Goal: Information Seeking & Learning: Learn about a topic

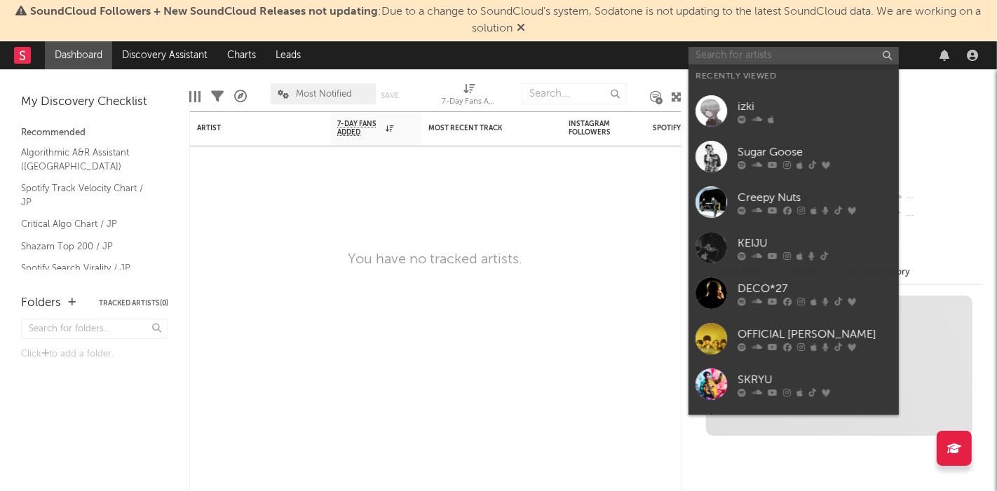
click at [736, 58] on input "text" at bounding box center [793, 56] width 210 height 18
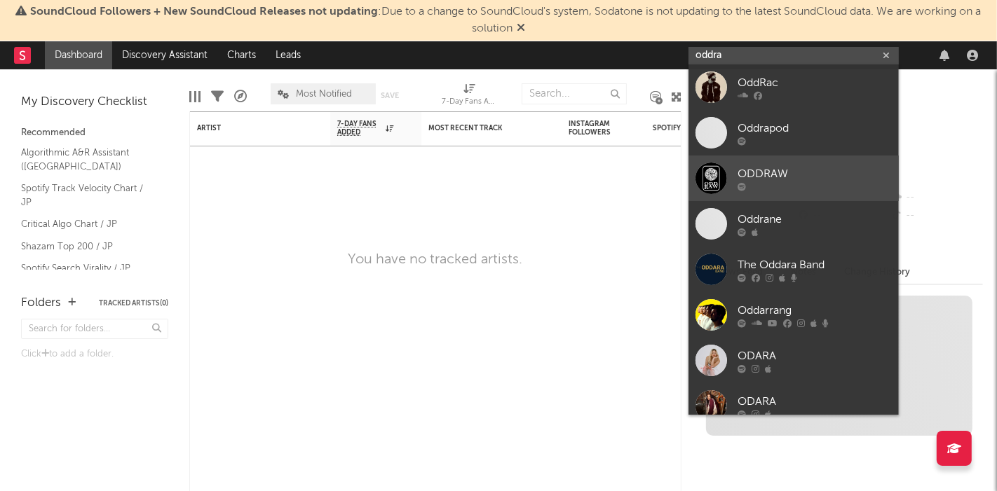
type input "oddra"
click at [701, 184] on div at bounding box center [711, 179] width 32 height 32
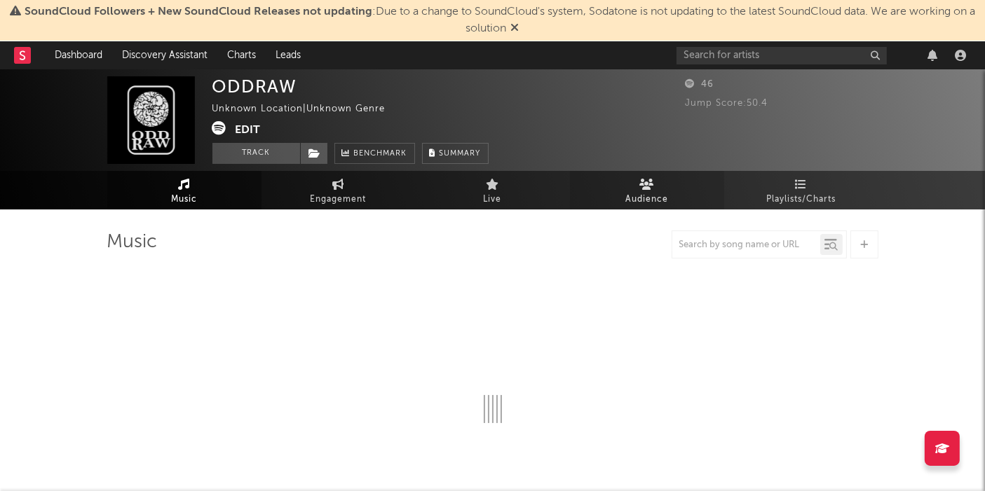
select select "1w"
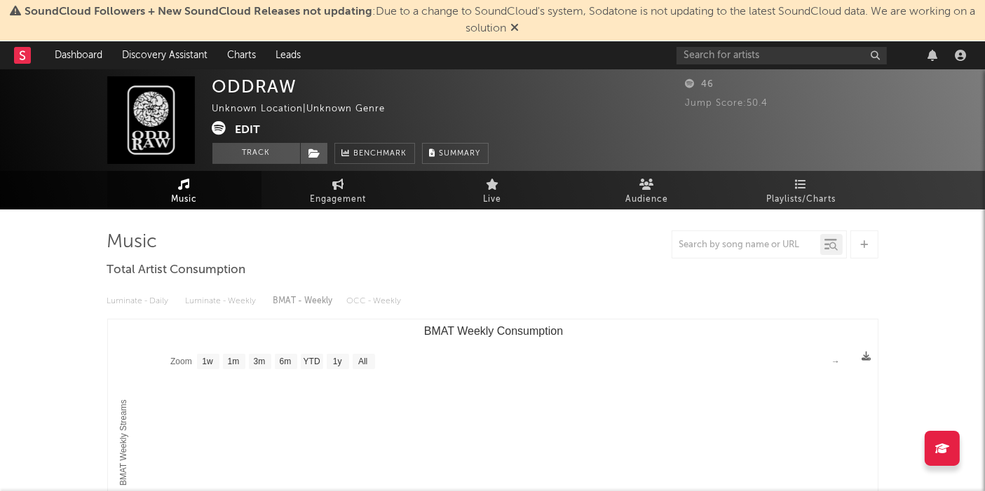
click at [282, 111] on div "Unknown Location | Unknown Genre" at bounding box center [306, 109] width 189 height 17
click at [231, 129] on span at bounding box center [223, 130] width 23 height 18
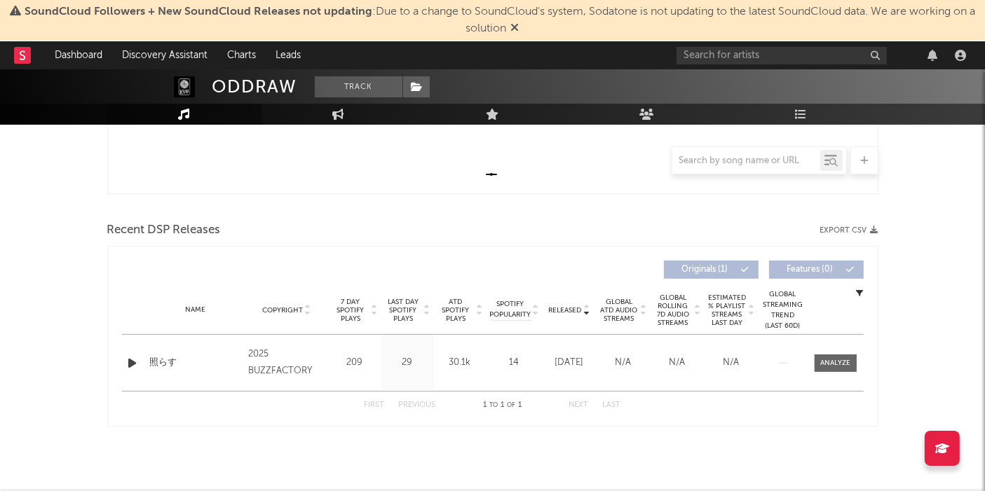
scroll to position [406, 0]
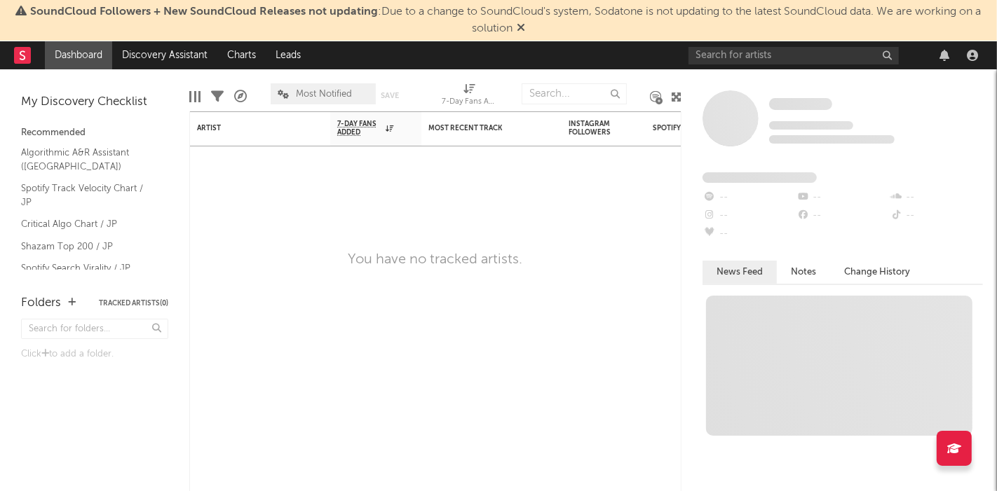
click at [520, 27] on icon at bounding box center [521, 27] width 8 height 11
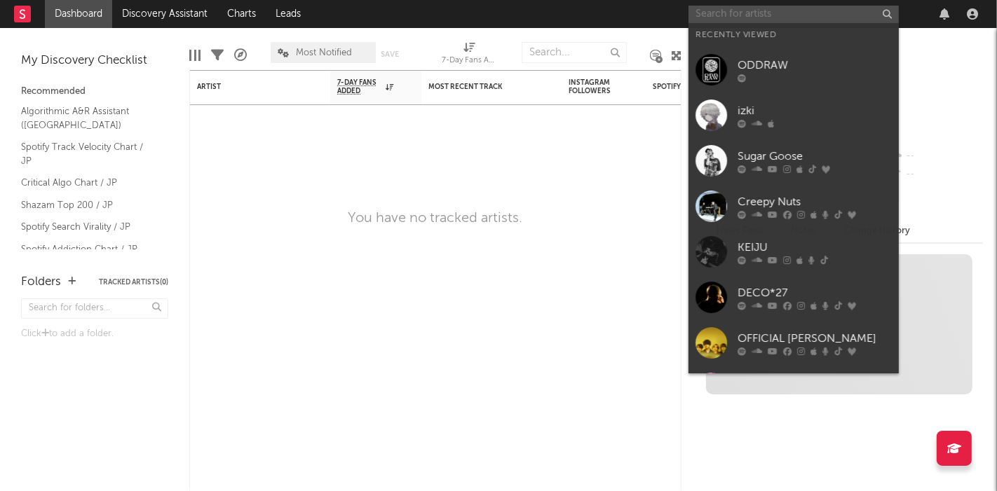
click at [735, 20] on input "text" at bounding box center [793, 15] width 210 height 18
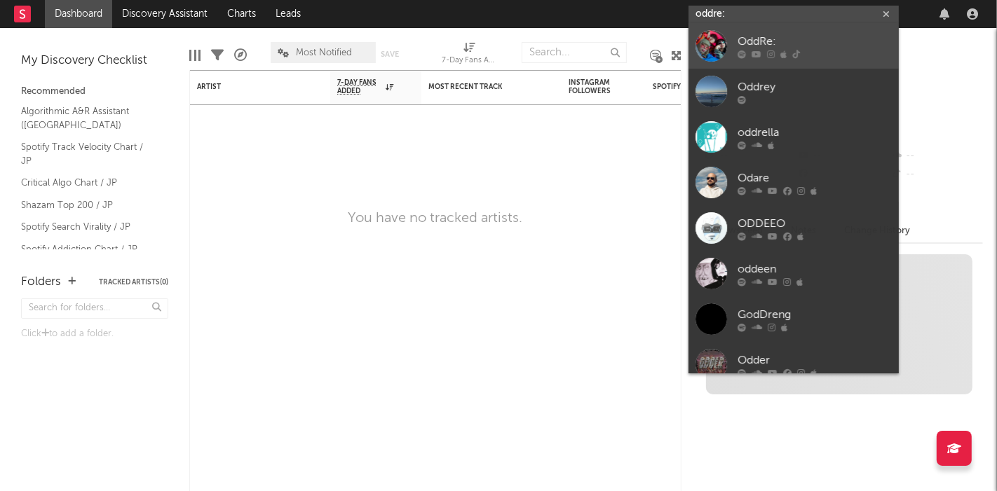
type input "oddre:"
click at [726, 41] on div at bounding box center [711, 46] width 32 height 32
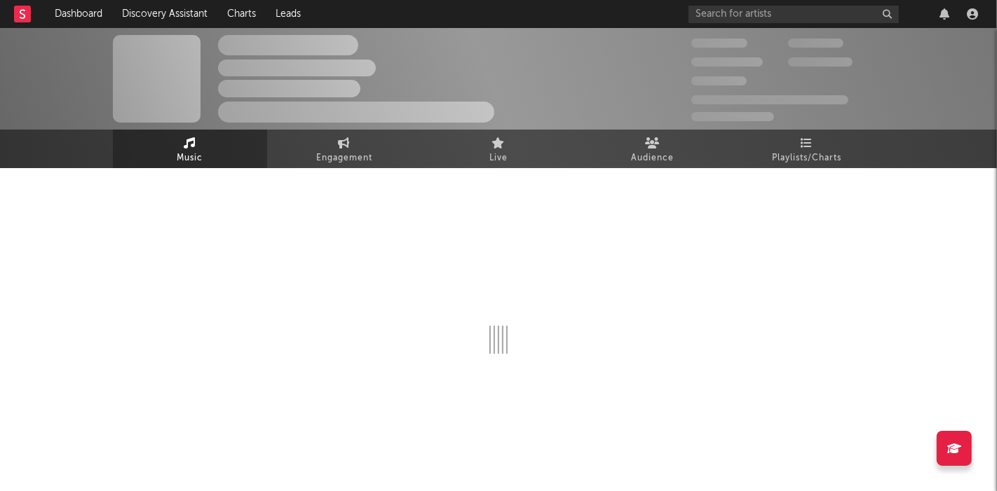
select select "1w"
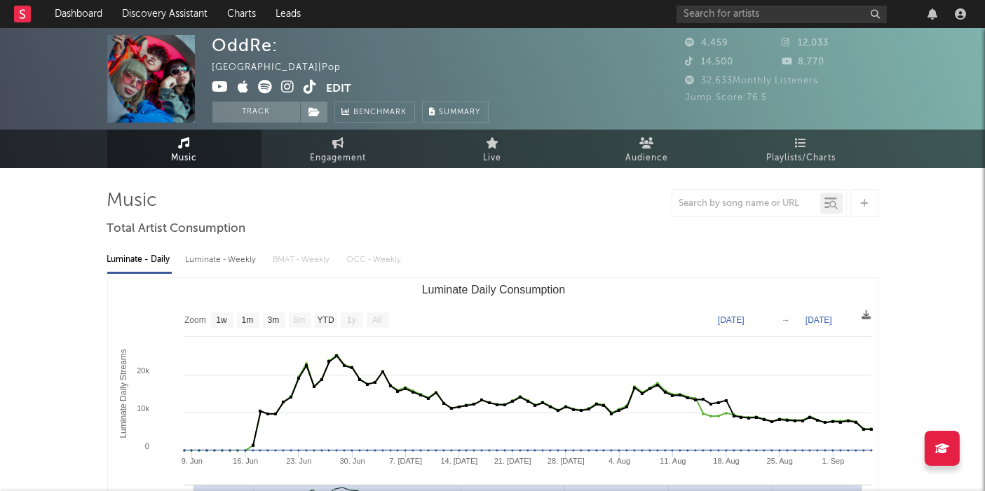
click at [252, 51] on div "OddRe:" at bounding box center [245, 45] width 66 height 20
copy div "OddRe"
click at [330, 92] on button "Edit" at bounding box center [339, 89] width 25 height 18
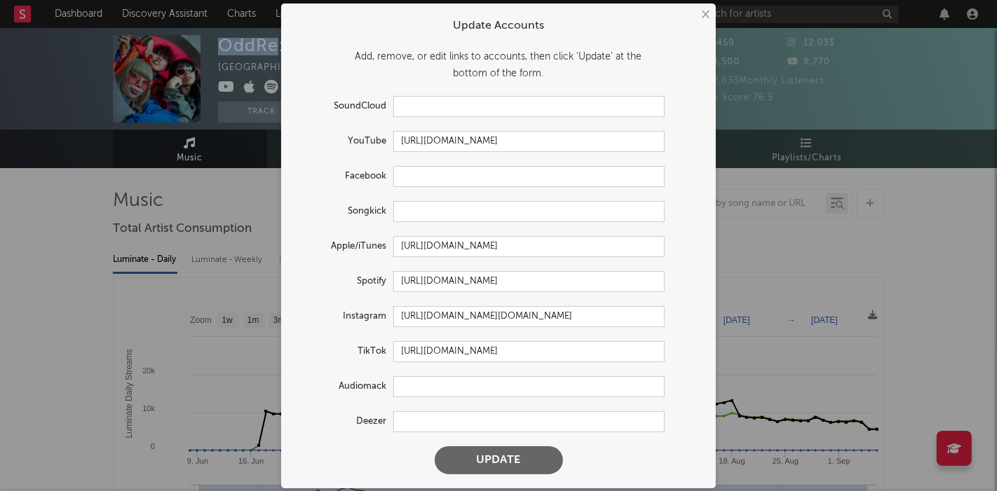
click at [701, 16] on button "×" at bounding box center [704, 14] width 15 height 15
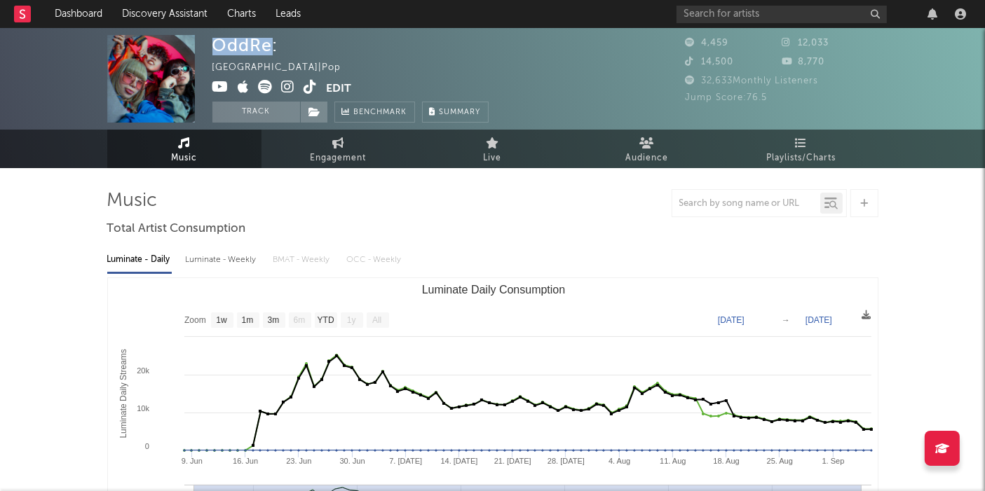
click at [343, 83] on button "Edit" at bounding box center [339, 89] width 25 height 18
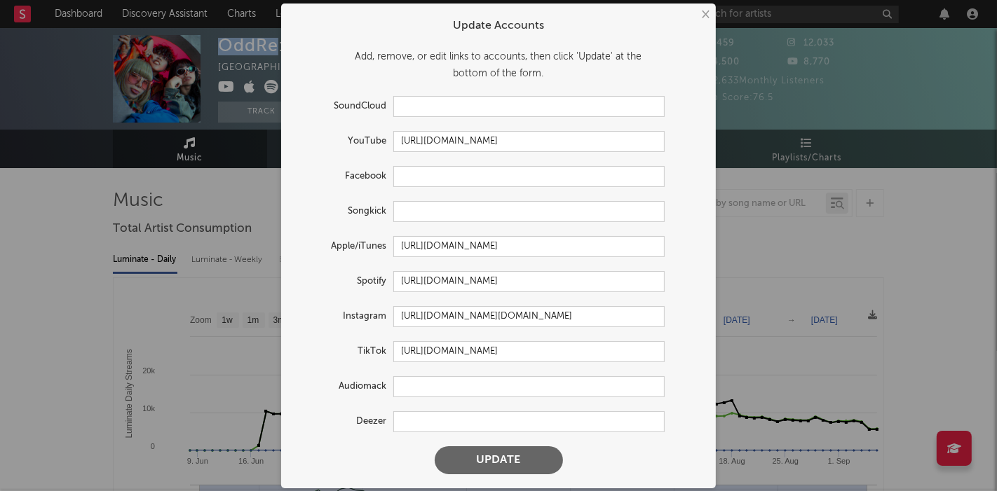
click at [700, 21] on button "×" at bounding box center [704, 14] width 15 height 15
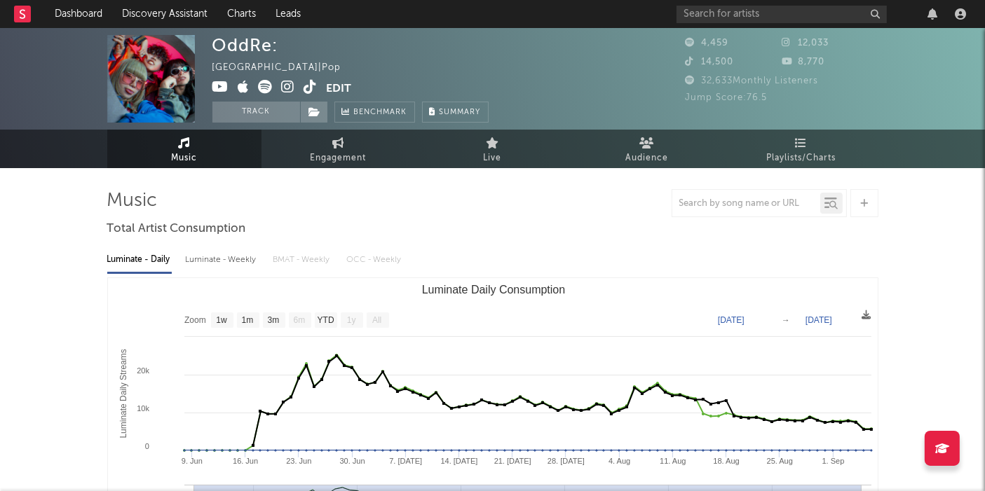
click at [226, 62] on div "[GEOGRAPHIC_DATA] | Pop" at bounding box center [284, 68] width 145 height 17
click at [253, 64] on div "[GEOGRAPHIC_DATA] | Pop" at bounding box center [284, 68] width 145 height 17
click at [316, 58] on div "OddRe: [GEOGRAPHIC_DATA] | Pop Edit Track Benchmark Summary" at bounding box center [350, 79] width 276 height 88
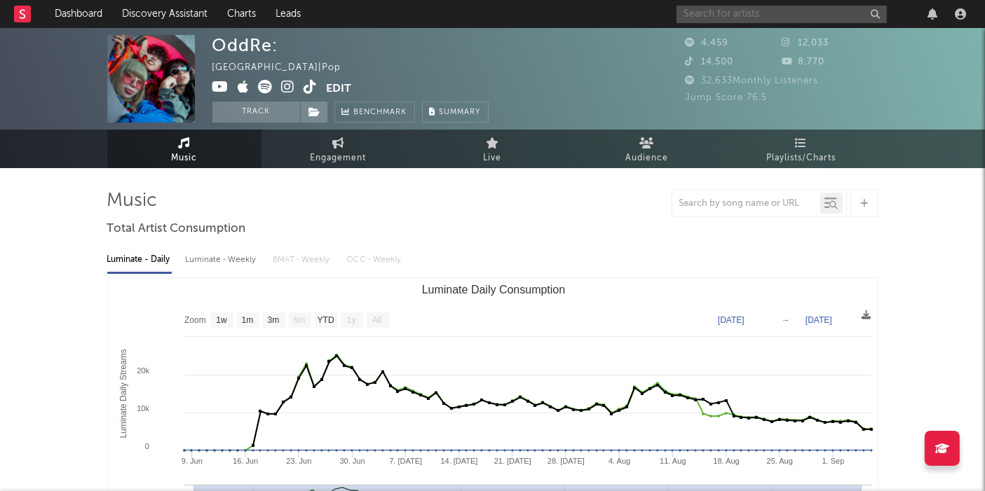
click at [693, 6] on input "text" at bounding box center [781, 15] width 210 height 18
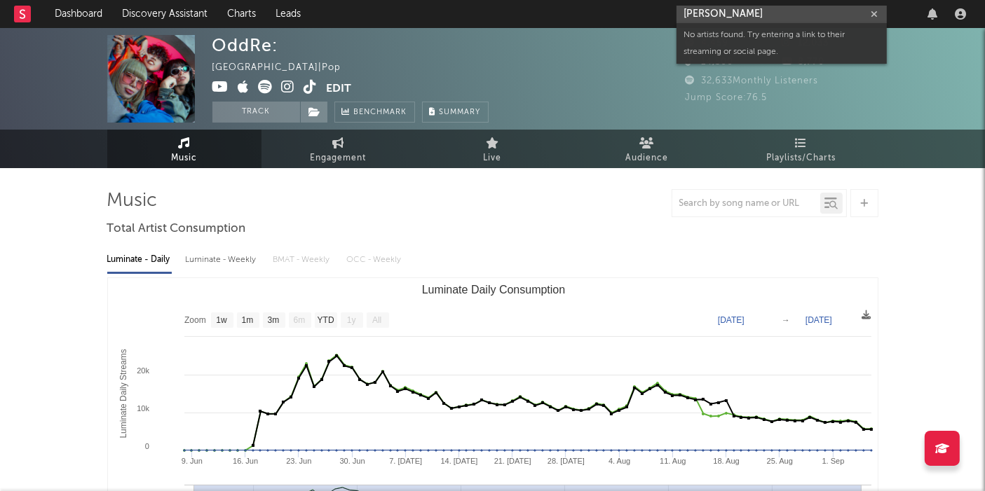
click at [711, 13] on input "[PERSON_NAME]" at bounding box center [781, 15] width 210 height 18
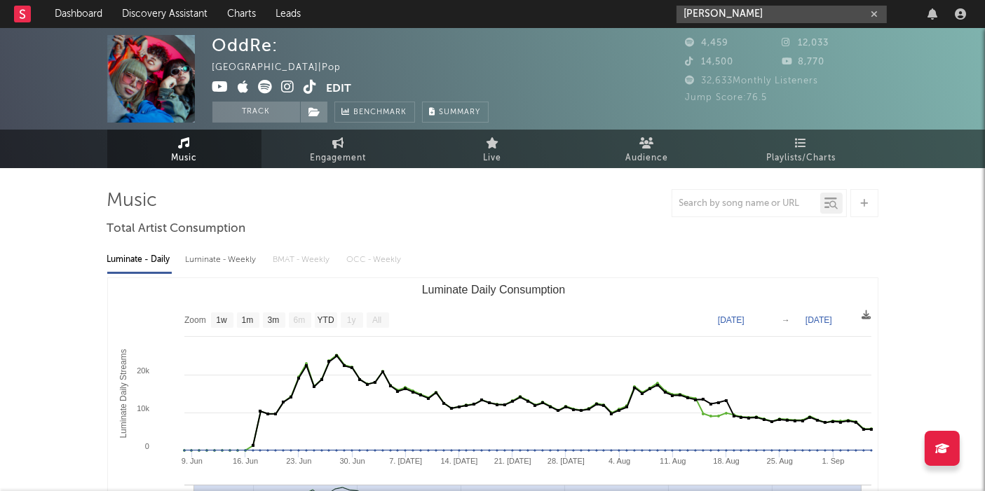
type input "[PERSON_NAME]"
